Goal: Find contact information: Find contact information

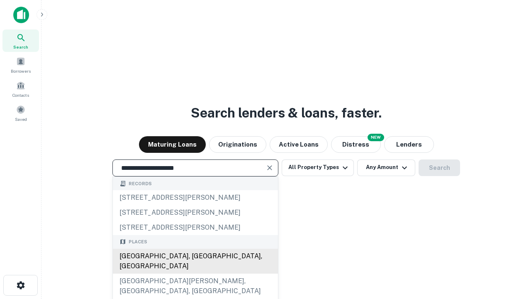
click at [195, 273] on div "[GEOGRAPHIC_DATA], [GEOGRAPHIC_DATA], [GEOGRAPHIC_DATA]" at bounding box center [195, 260] width 165 height 25
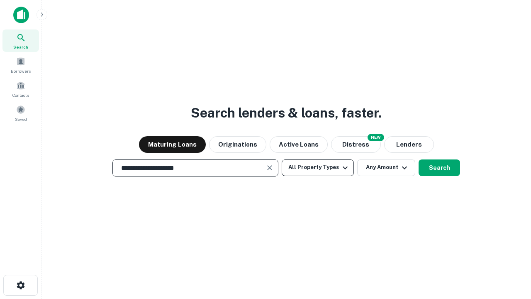
type input "**********"
click at [318, 167] on button "All Property Types" at bounding box center [318, 167] width 72 height 17
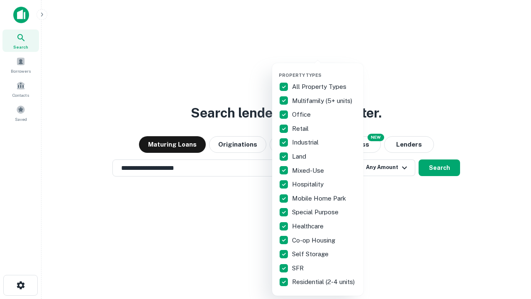
click at [324, 70] on button "button" at bounding box center [324, 70] width 91 height 0
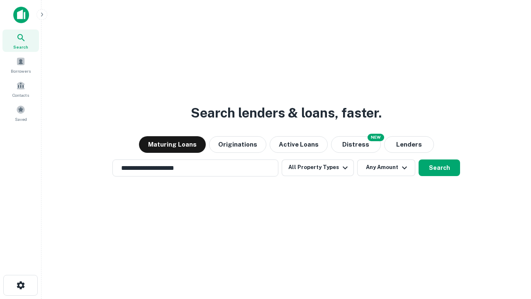
scroll to position [13, 0]
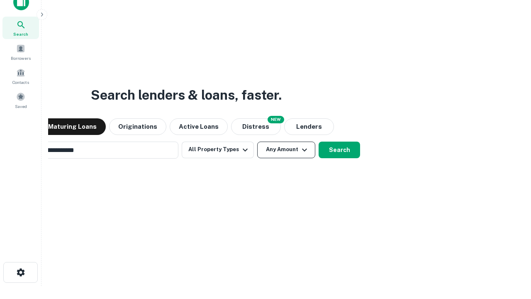
click at [257, 141] on button "Any Amount" at bounding box center [286, 149] width 58 height 17
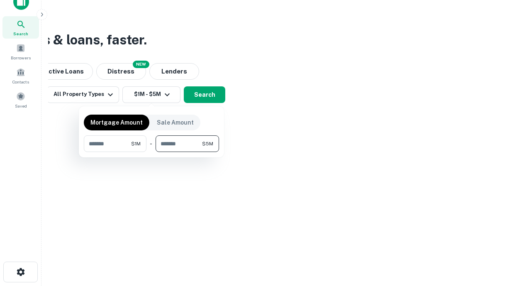
type input "*******"
click at [151, 152] on button "button" at bounding box center [151, 152] width 135 height 0
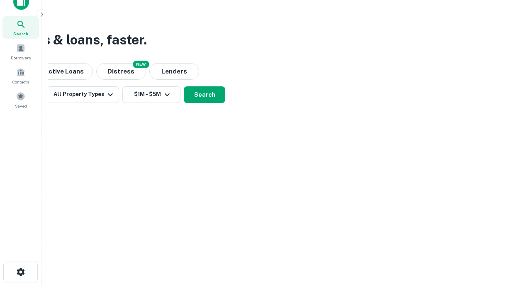
scroll to position [13, 0]
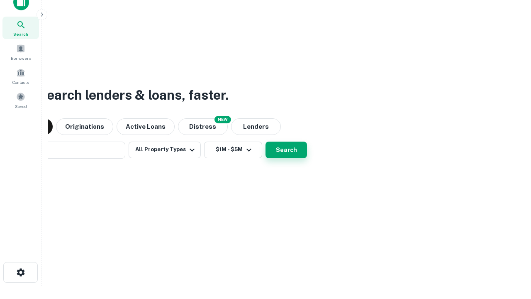
click at [265, 141] on button "Search" at bounding box center [285, 149] width 41 height 17
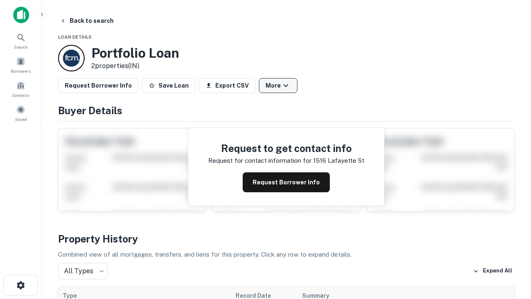
click at [278, 85] on button "More" at bounding box center [278, 85] width 39 height 15
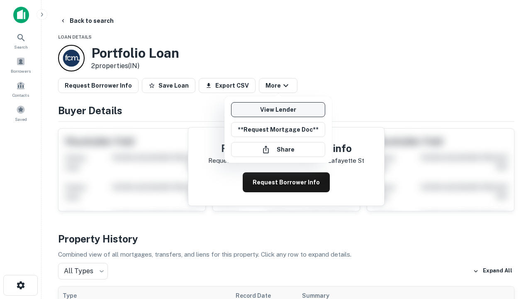
click at [278, 110] on link "View Lender" at bounding box center [278, 109] width 94 height 15
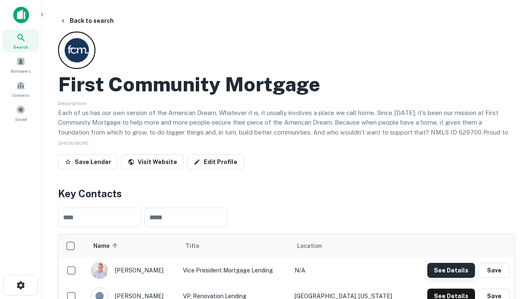
click at [451, 270] on button "See Details" at bounding box center [451, 270] width 48 height 15
